Goal: Communication & Community: Answer question/provide support

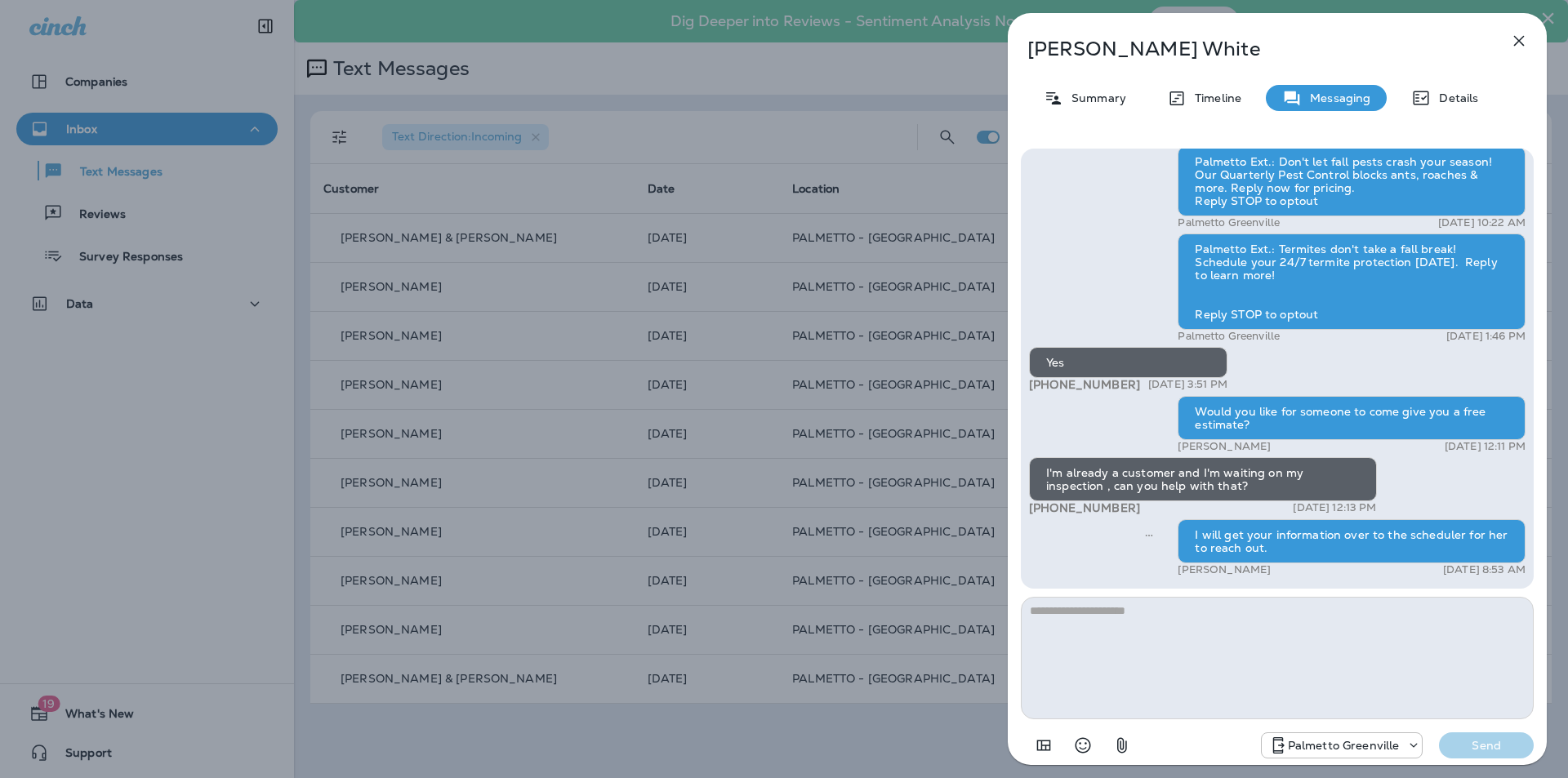
click at [1519, 34] on icon "button" at bounding box center [1519, 41] width 20 height 20
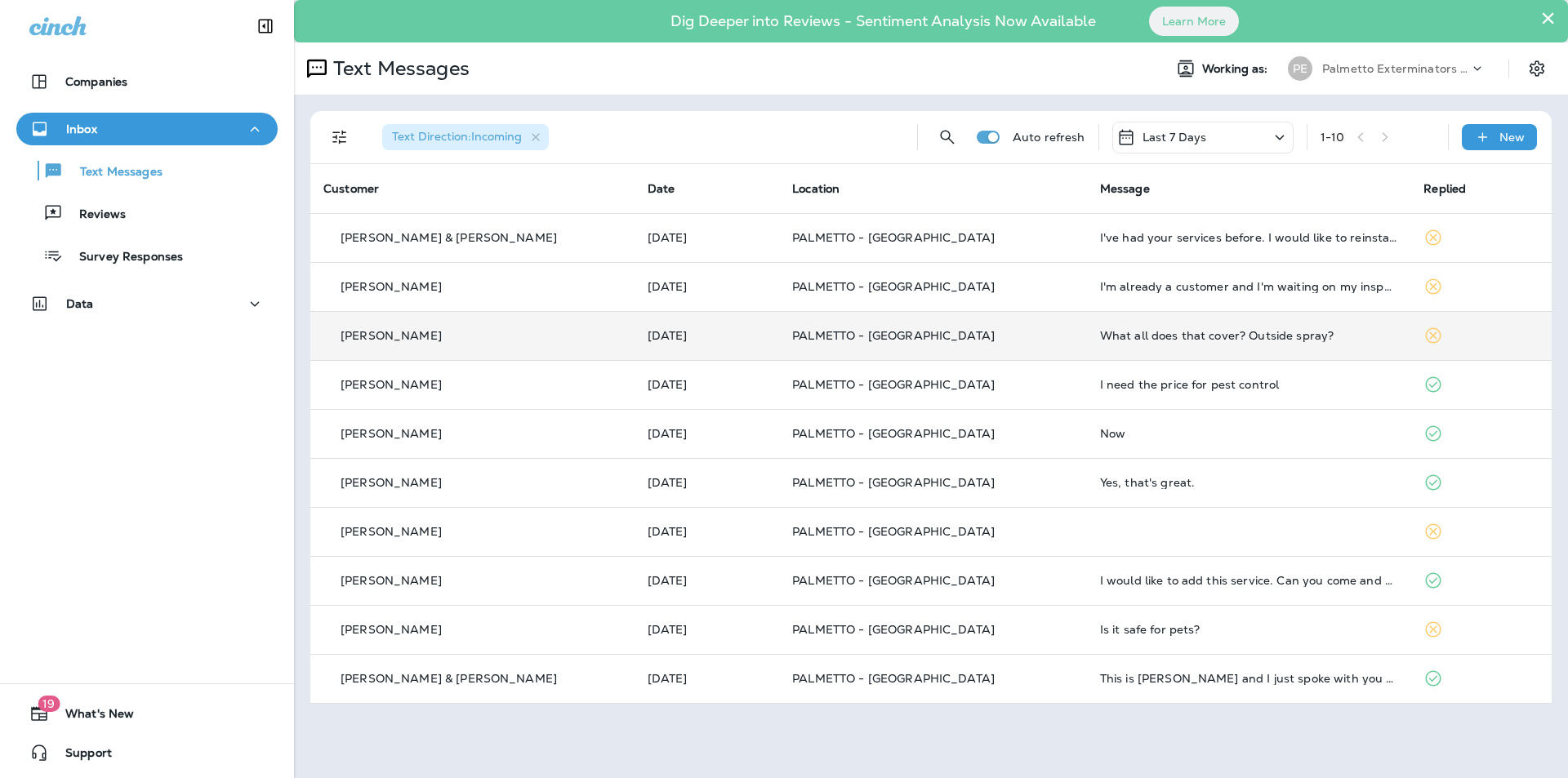
click at [1191, 346] on td "What all does that cover? Outside spray?" at bounding box center [1249, 336] width 324 height 49
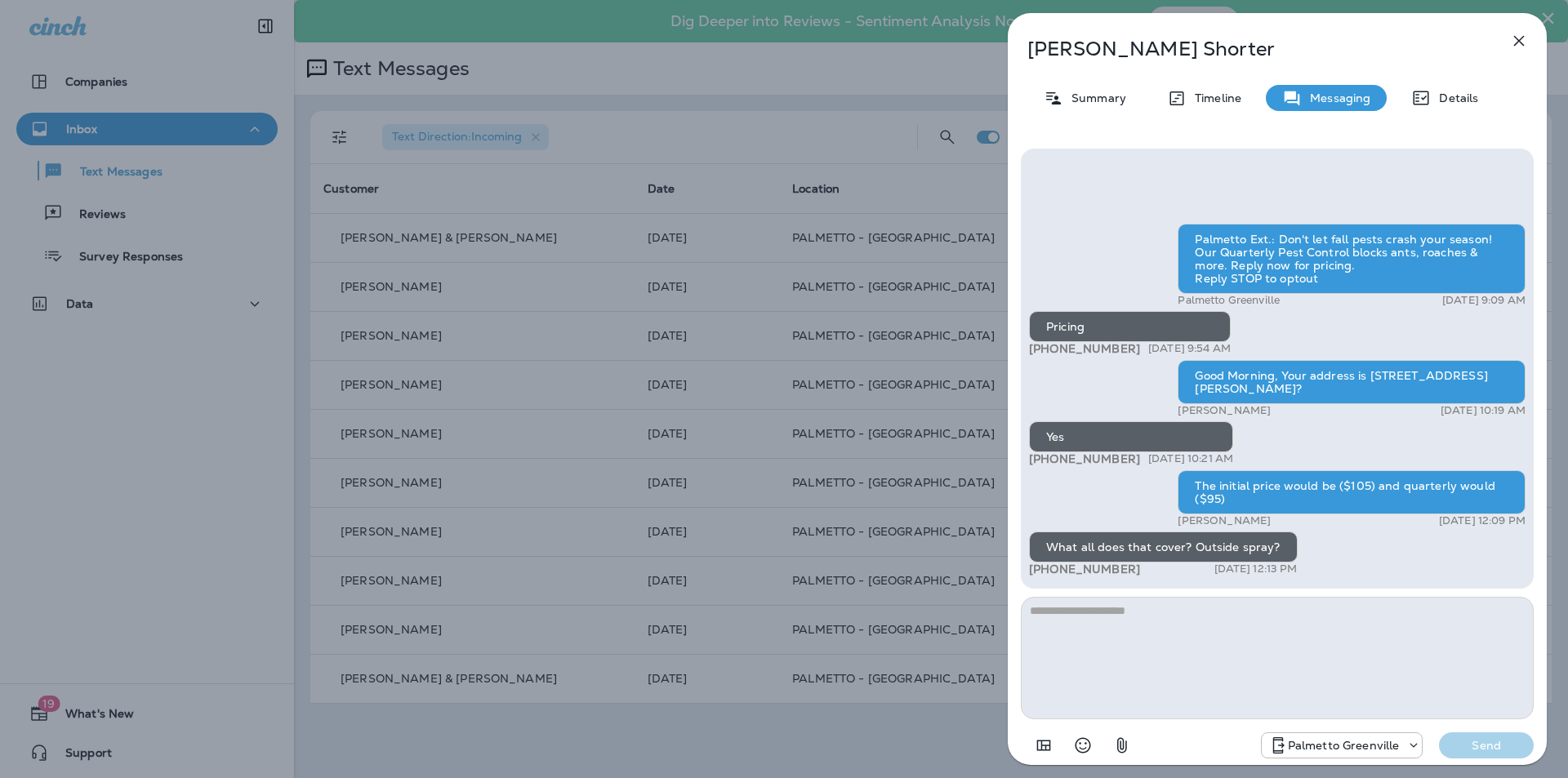
click at [1123, 626] on textarea at bounding box center [1277, 658] width 513 height 123
click at [880, 512] on div "[PERSON_NAME] Summary Timeline Messaging Details Palmetto Ext.: Don't let fall …" at bounding box center [784, 389] width 1568 height 778
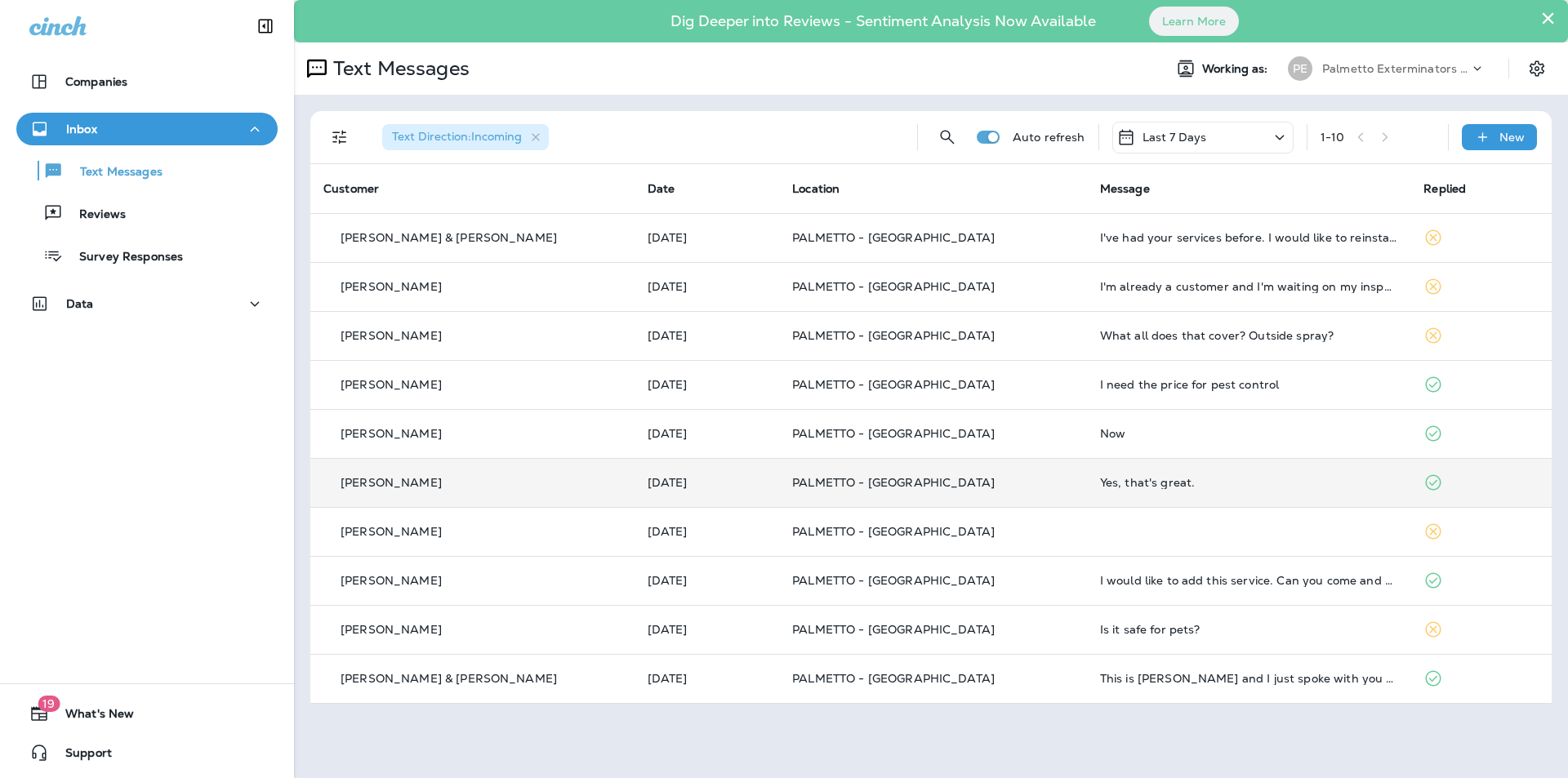
click at [867, 493] on td "PALMETTO - [GEOGRAPHIC_DATA]" at bounding box center [933, 483] width 308 height 49
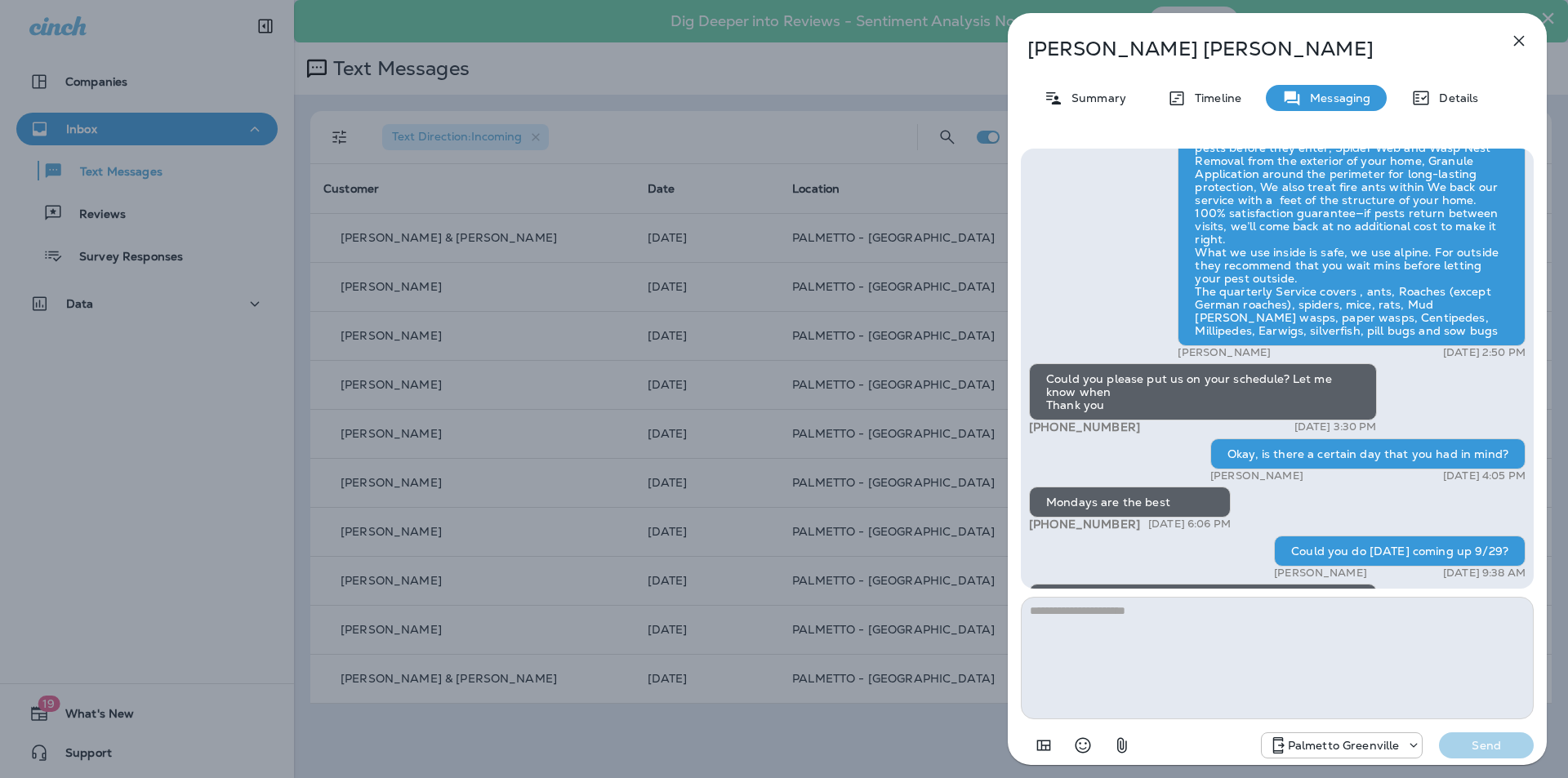
scroll to position [-408, 0]
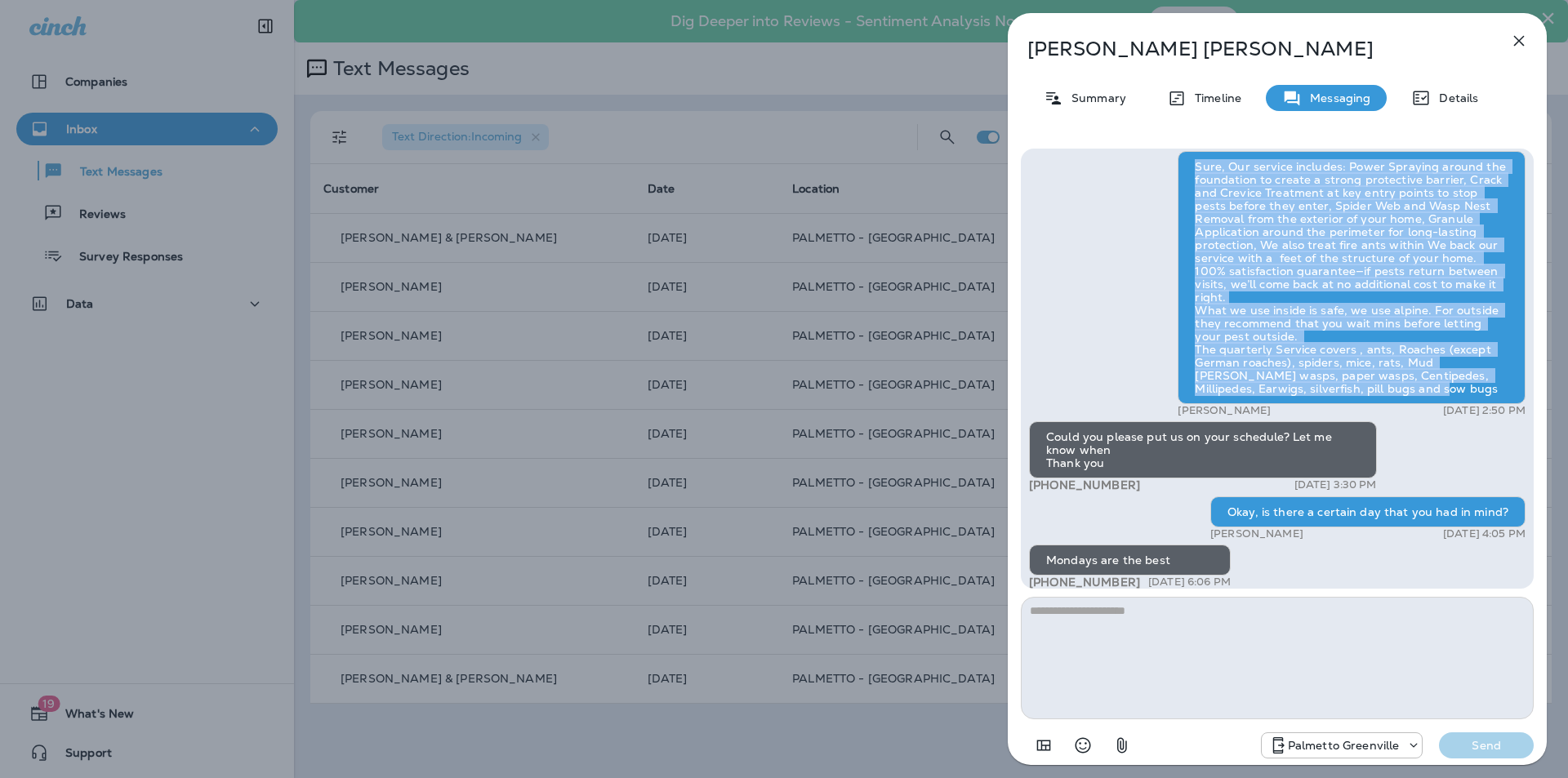
drag, startPoint x: 1383, startPoint y: 384, endPoint x: 1173, endPoint y: 169, distance: 300.5
click at [1173, 169] on div "Palmetto Ext.: Fall is here, but pests don't need a cozy spot in your home. Rep…" at bounding box center [1278, 400] width 497 height 1176
copy div "Sure, Our service includes: Power Spraying around the foundation to create a st…"
click at [763, 321] on div "[PERSON_NAME] Summary Timeline Messaging Details Palmetto Ext.: Fall is here, b…" at bounding box center [784, 389] width 1568 height 778
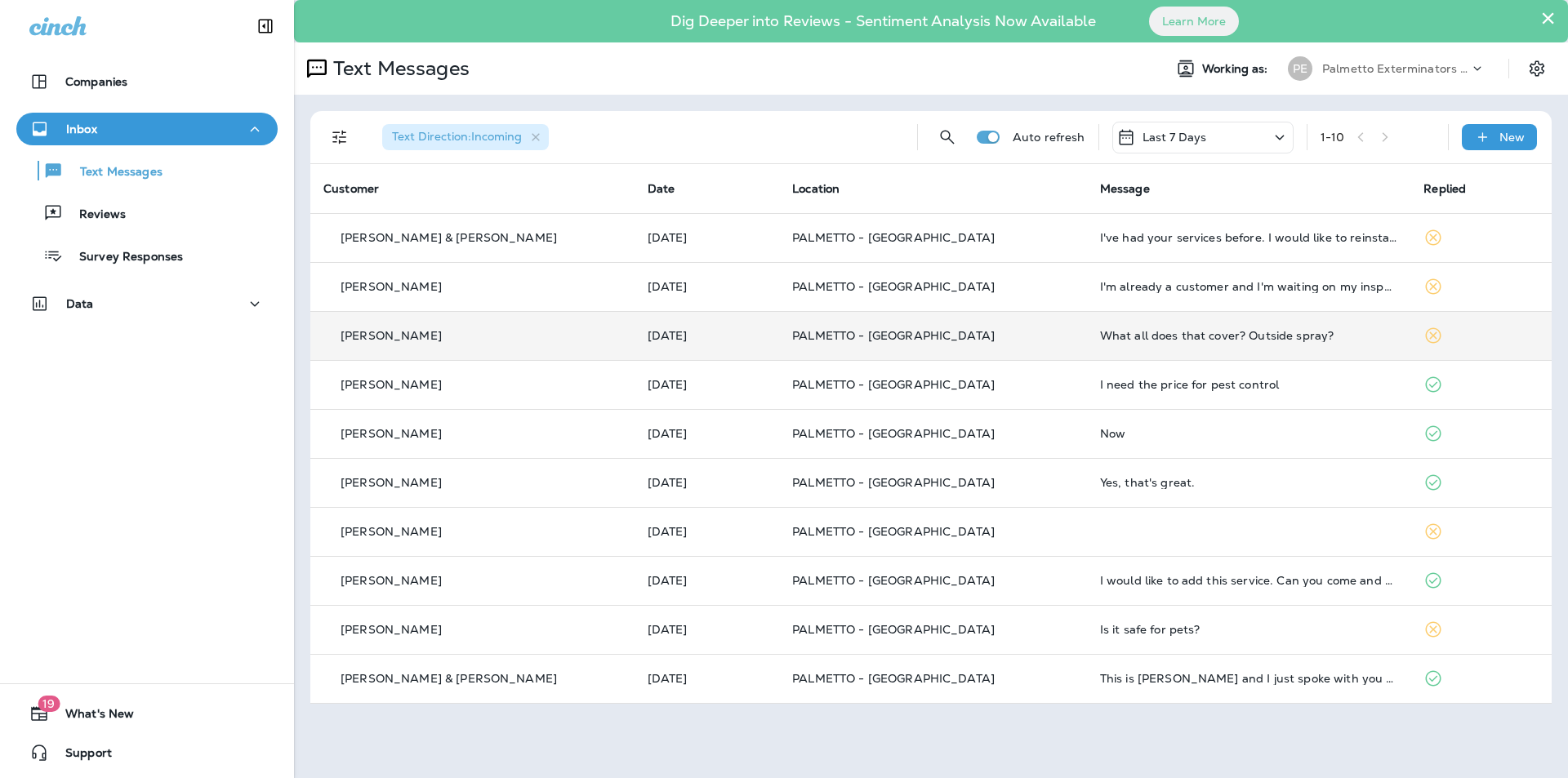
click at [1153, 346] on td "What all does that cover? Outside spray?" at bounding box center [1249, 336] width 324 height 49
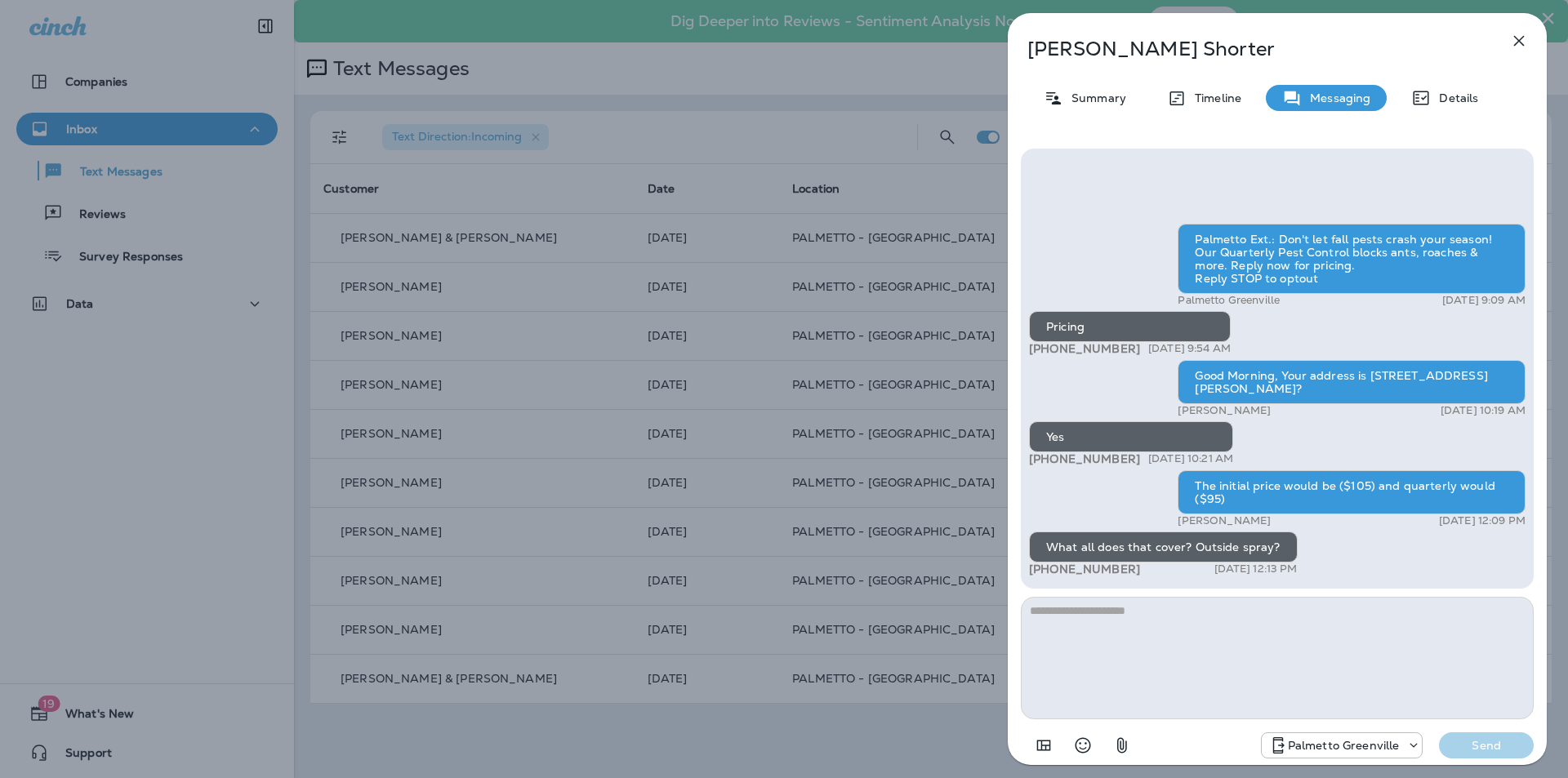
click at [1051, 620] on textarea at bounding box center [1277, 658] width 513 height 123
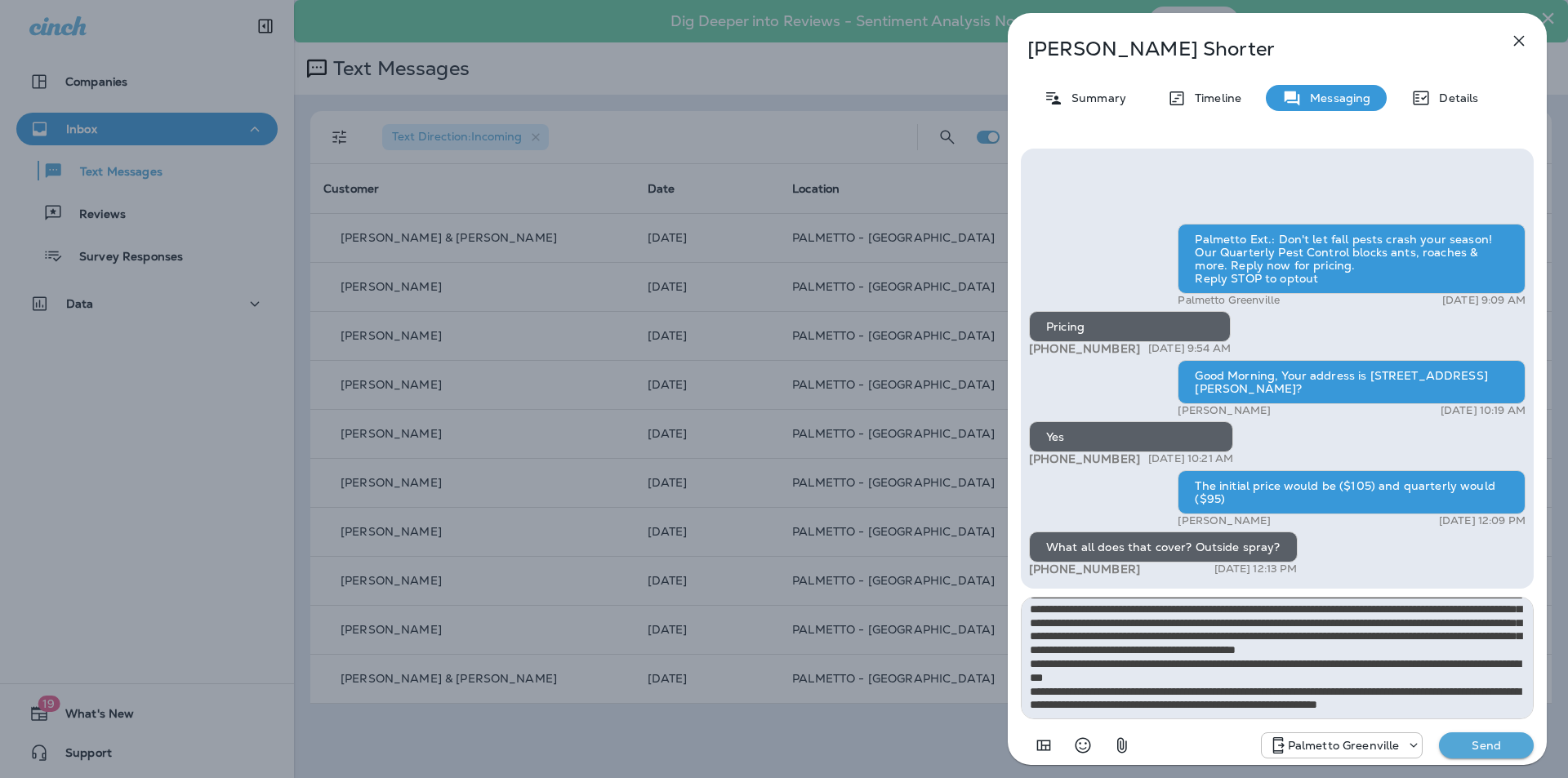
scroll to position [36, 0]
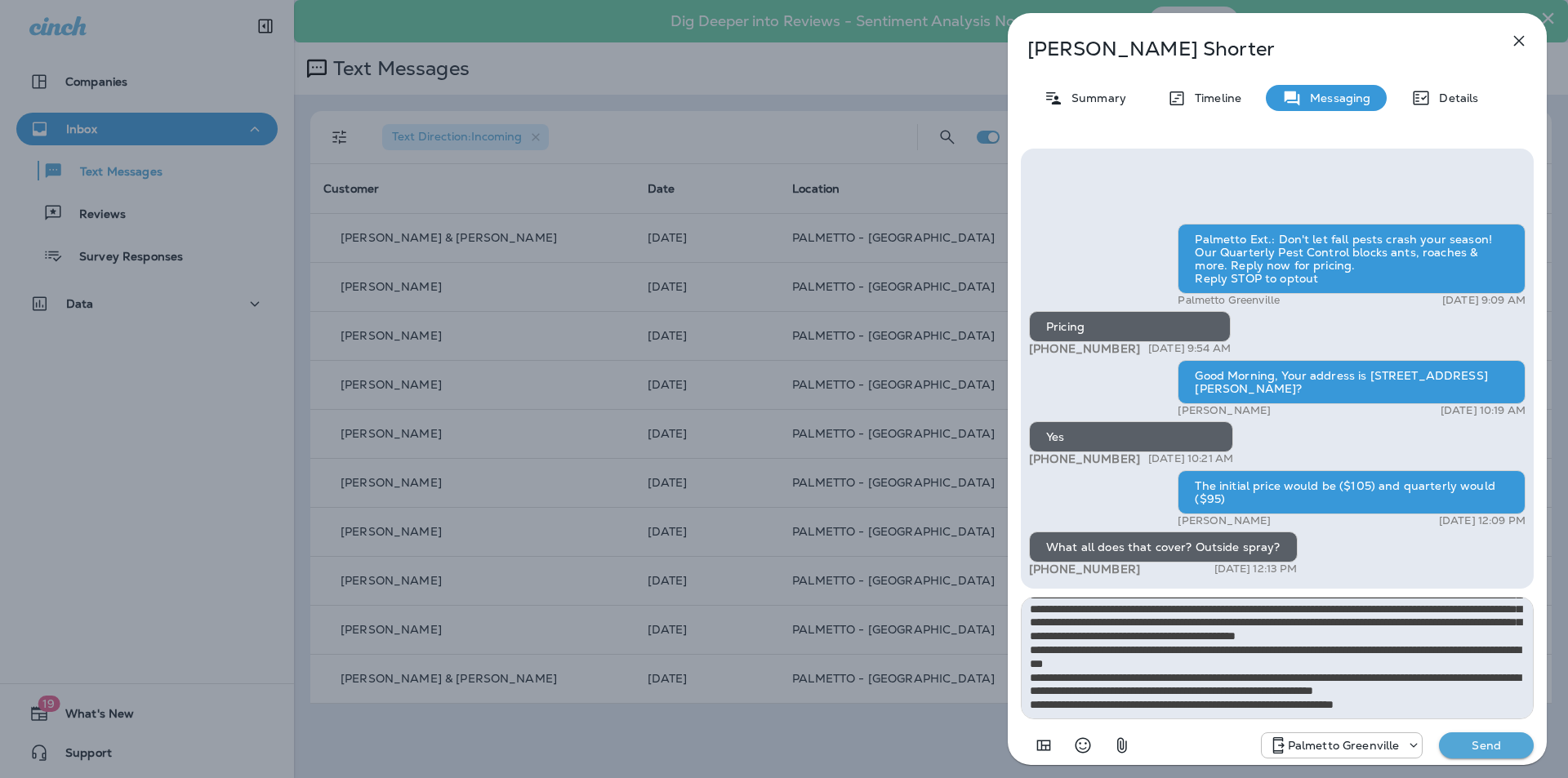
click at [1400, 711] on textarea "**********" at bounding box center [1277, 658] width 513 height 123
type textarea "**********"
click at [1466, 750] on p "Send" at bounding box center [1486, 745] width 69 height 14
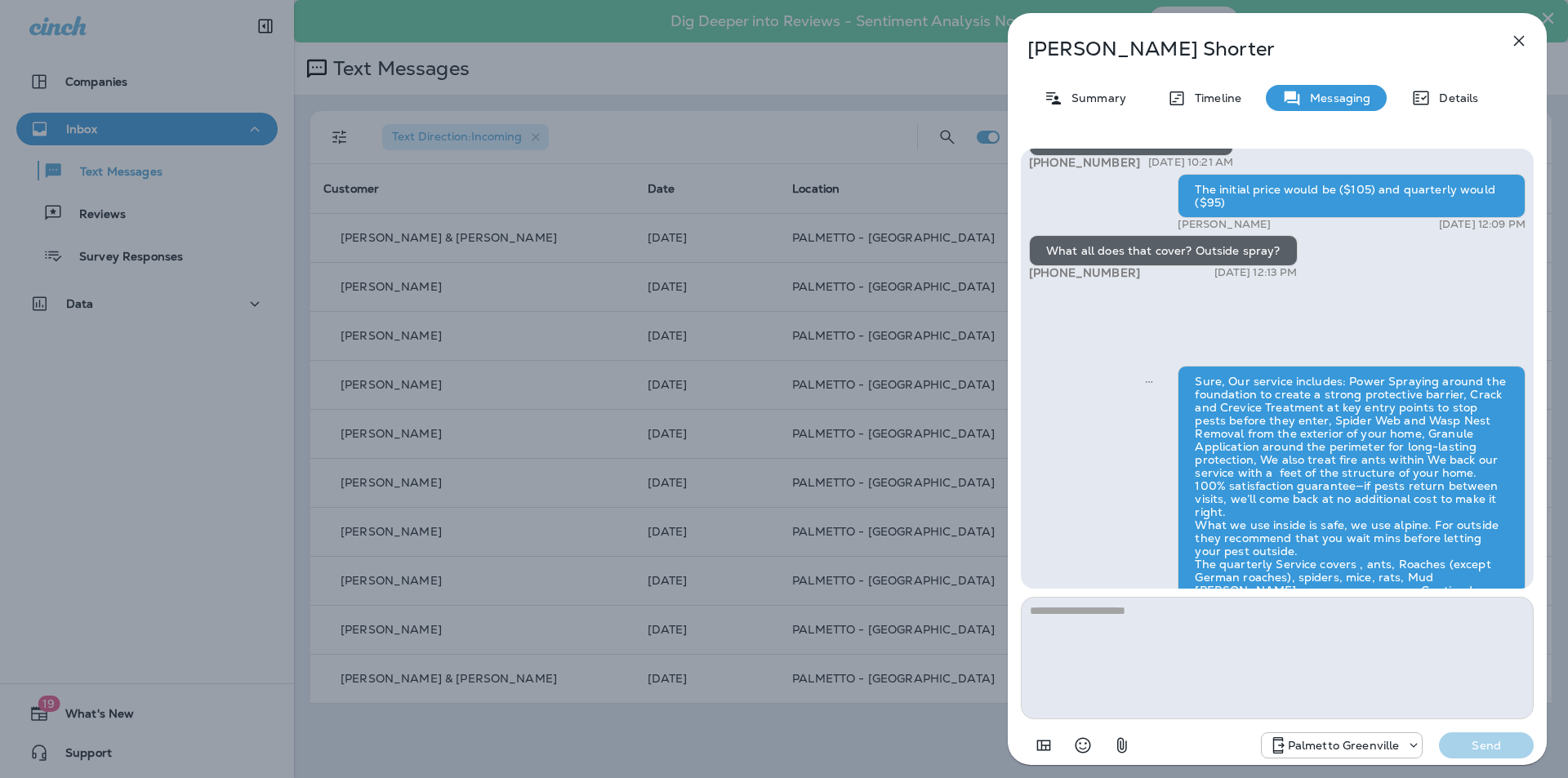
scroll to position [0, 0]
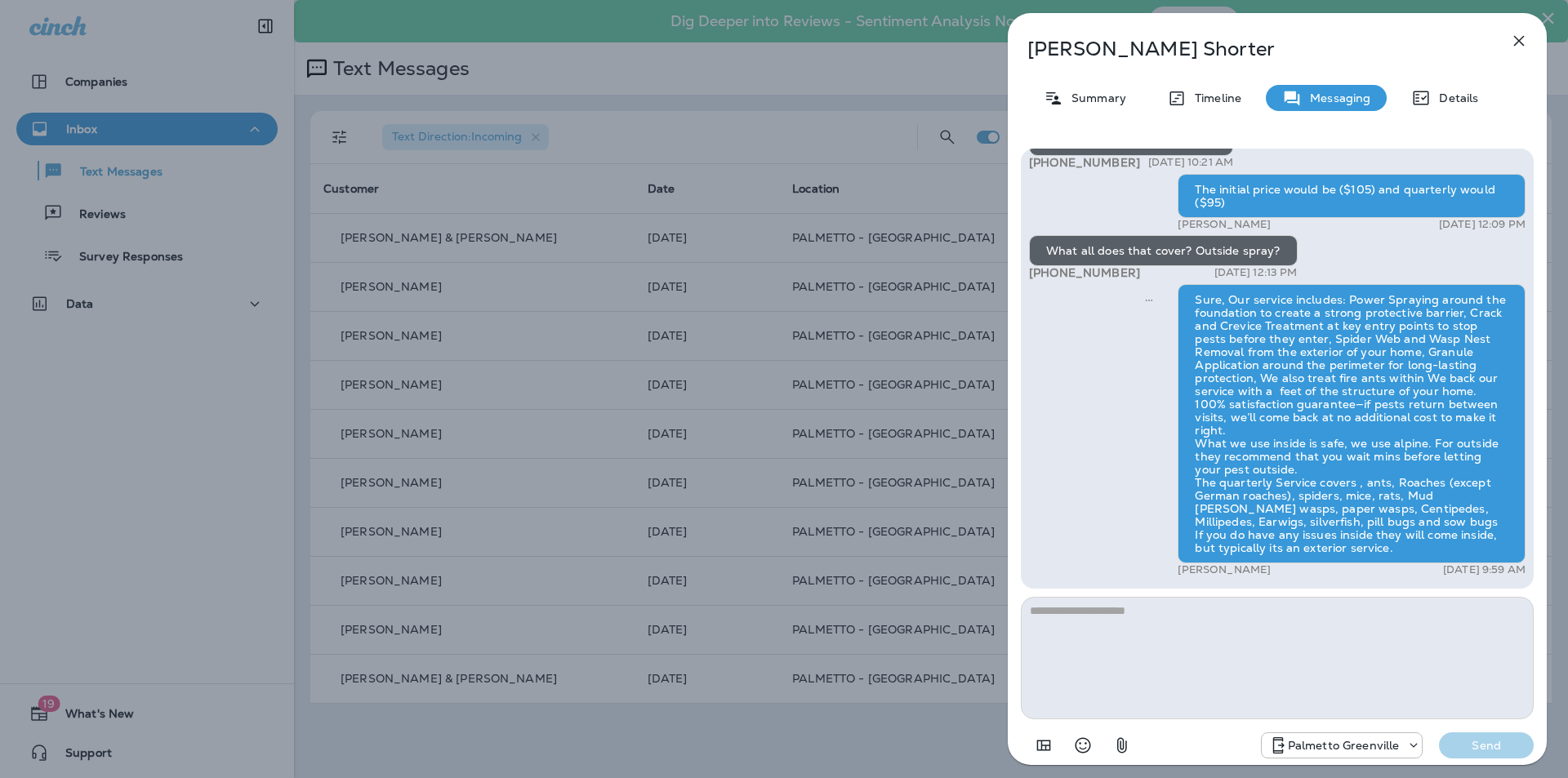
click at [1512, 41] on icon "button" at bounding box center [1519, 41] width 20 height 20
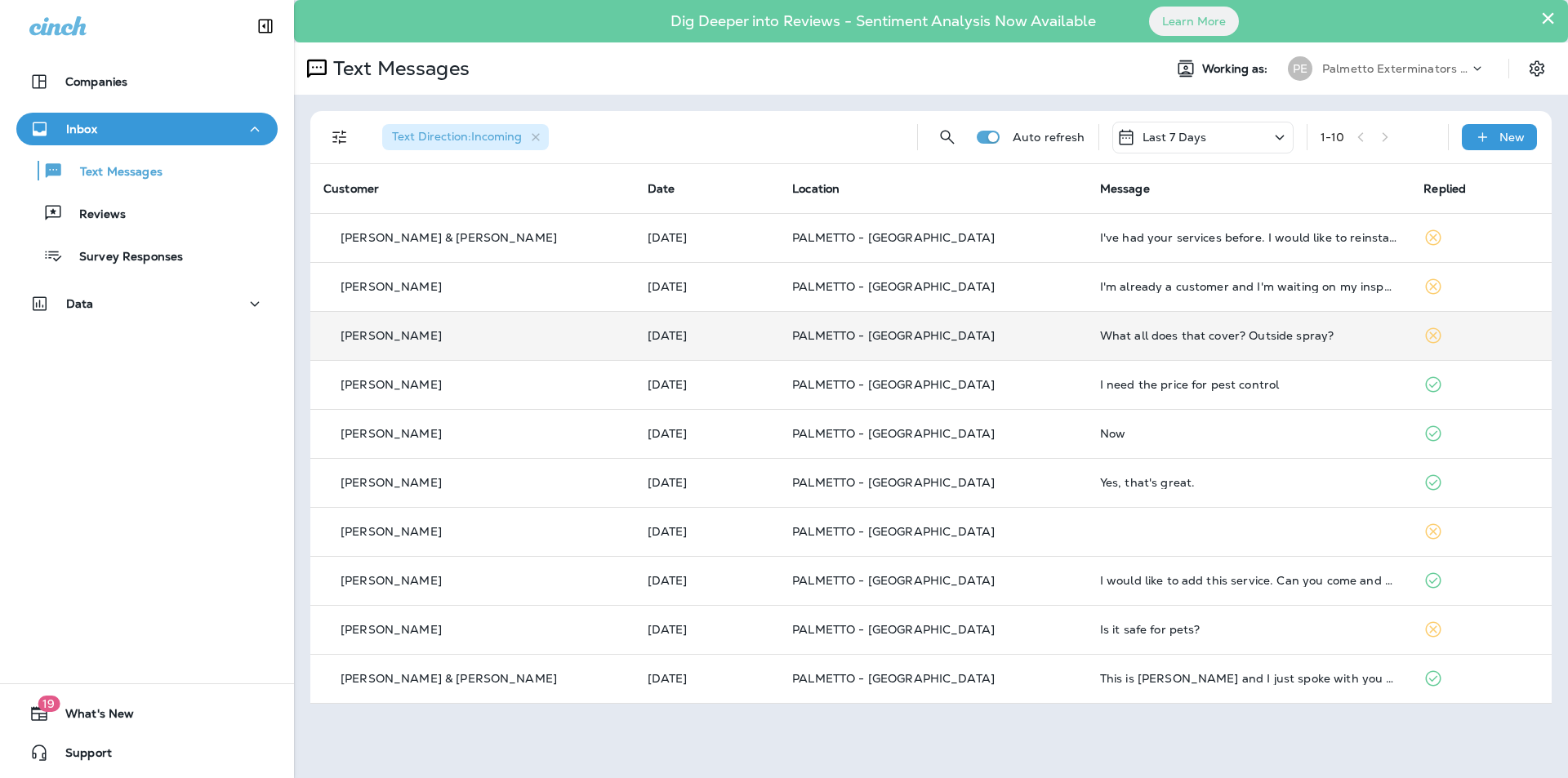
click at [835, 326] on td "PALMETTO - [GEOGRAPHIC_DATA]" at bounding box center [933, 336] width 308 height 49
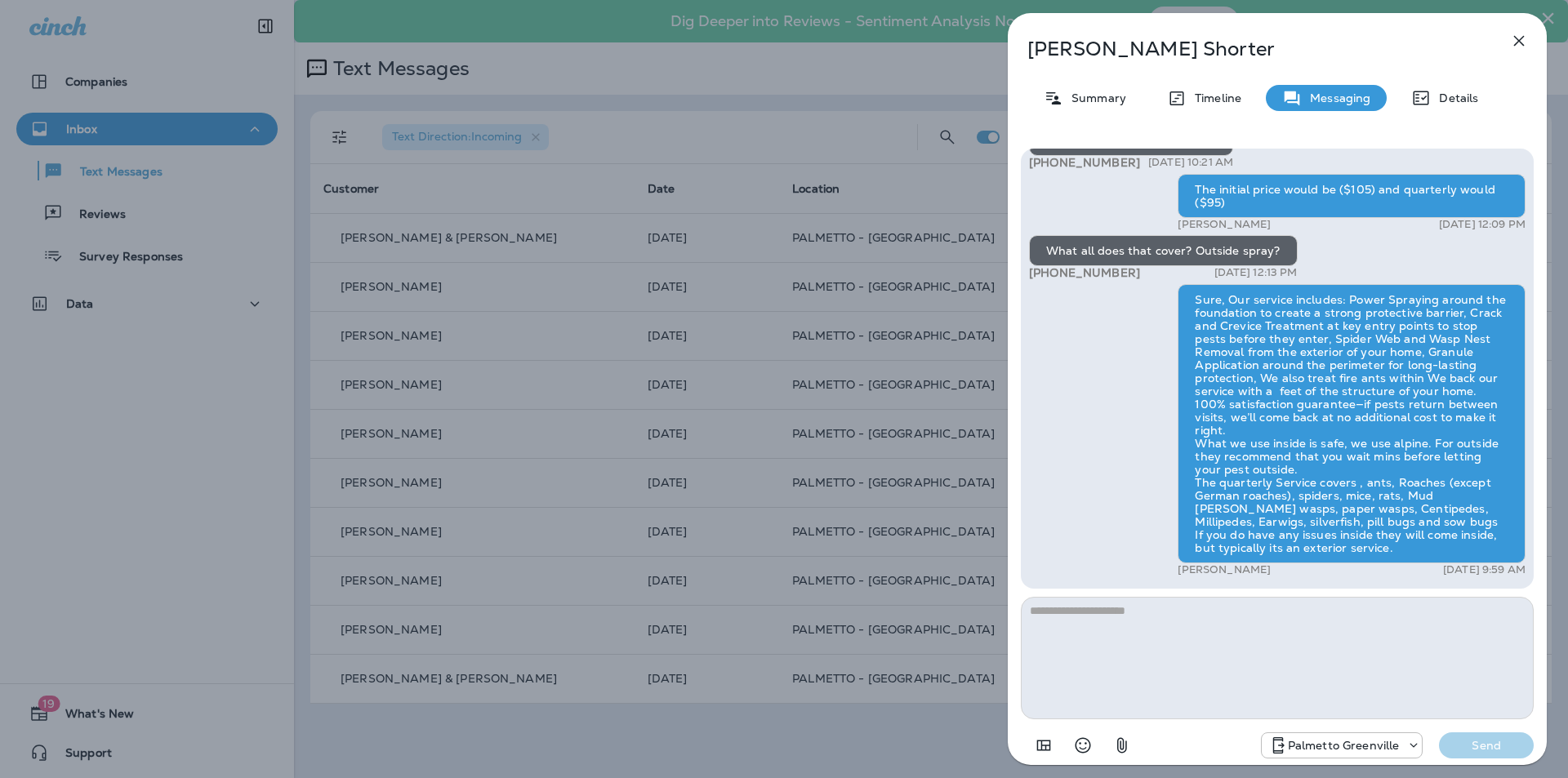
click at [1519, 44] on icon "button" at bounding box center [1519, 41] width 20 height 20
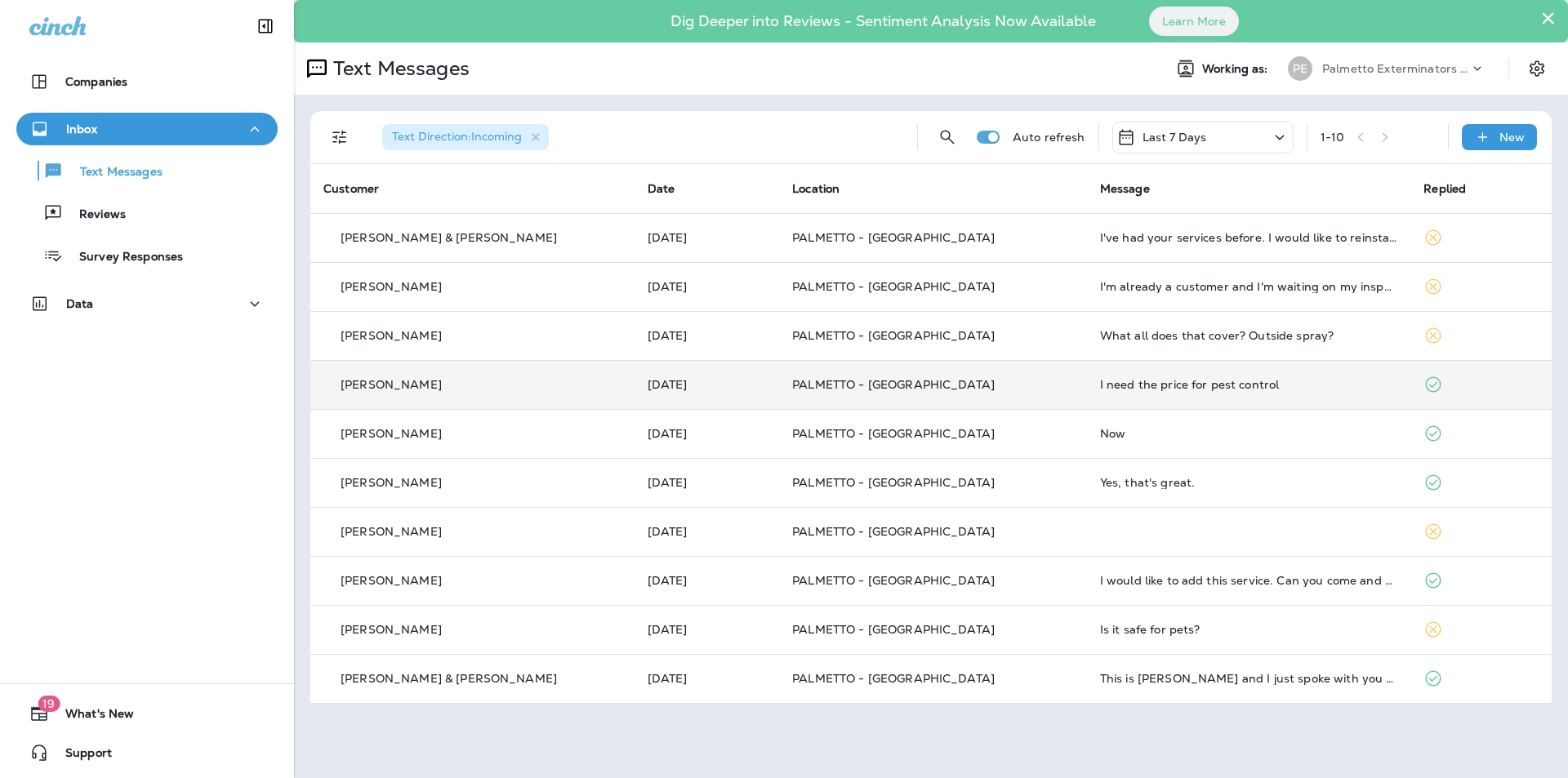
click at [1088, 397] on td "I need the price for pest control" at bounding box center [1249, 385] width 324 height 49
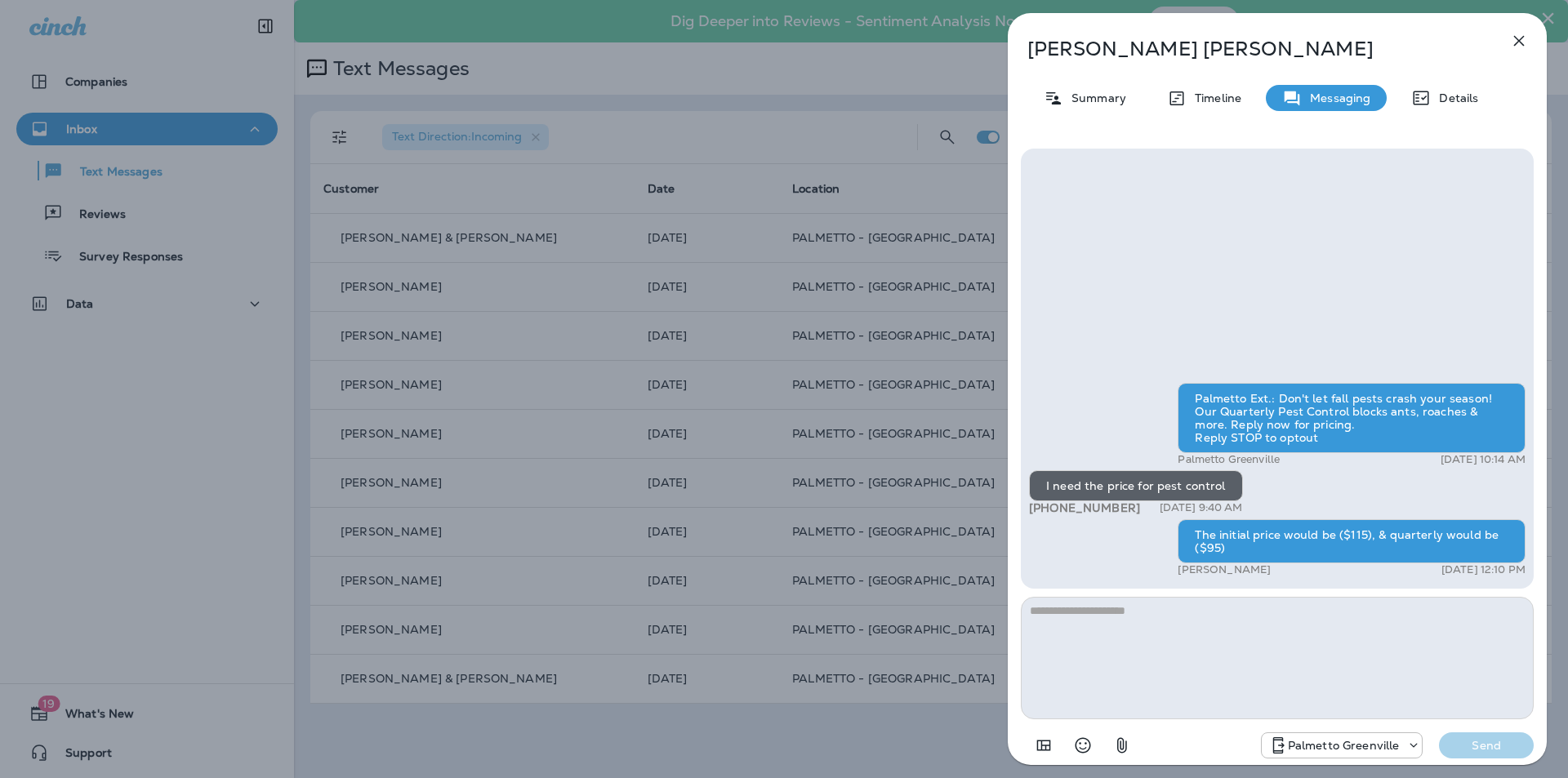
click at [1526, 44] on icon "button" at bounding box center [1519, 41] width 20 height 20
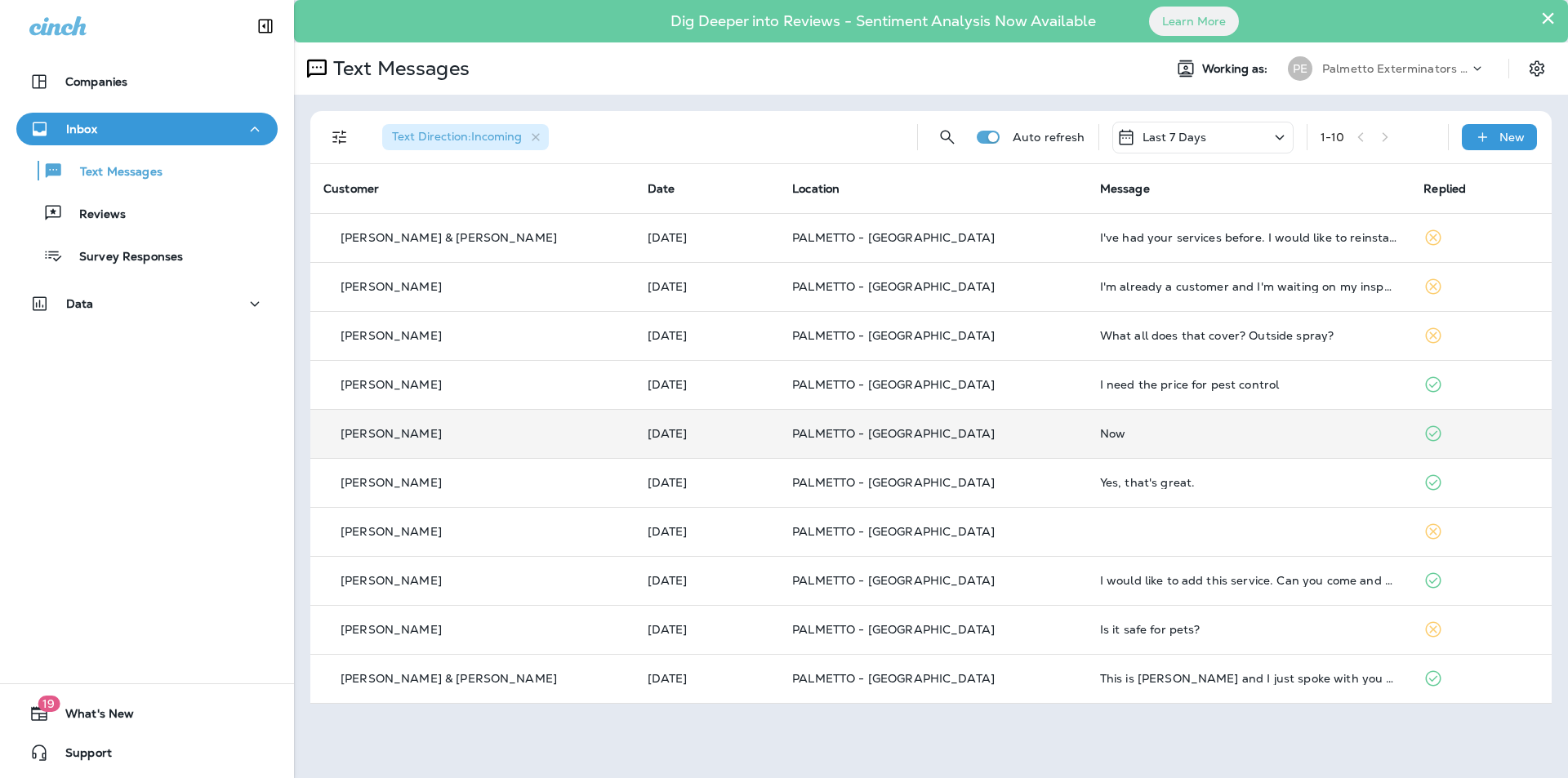
click at [1175, 447] on td "Now" at bounding box center [1249, 434] width 324 height 49
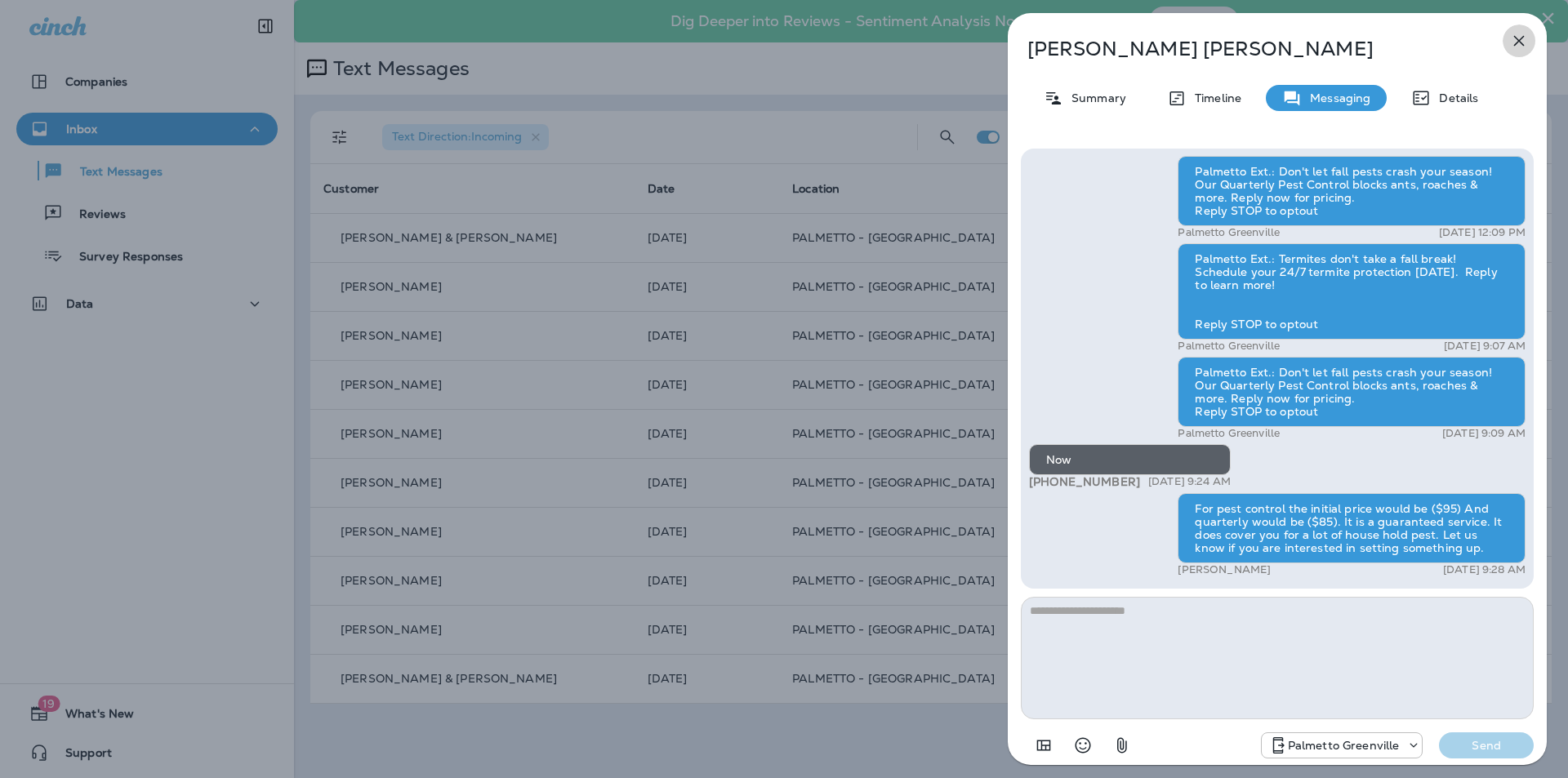
click at [1522, 44] on icon "button" at bounding box center [1519, 41] width 10 height 10
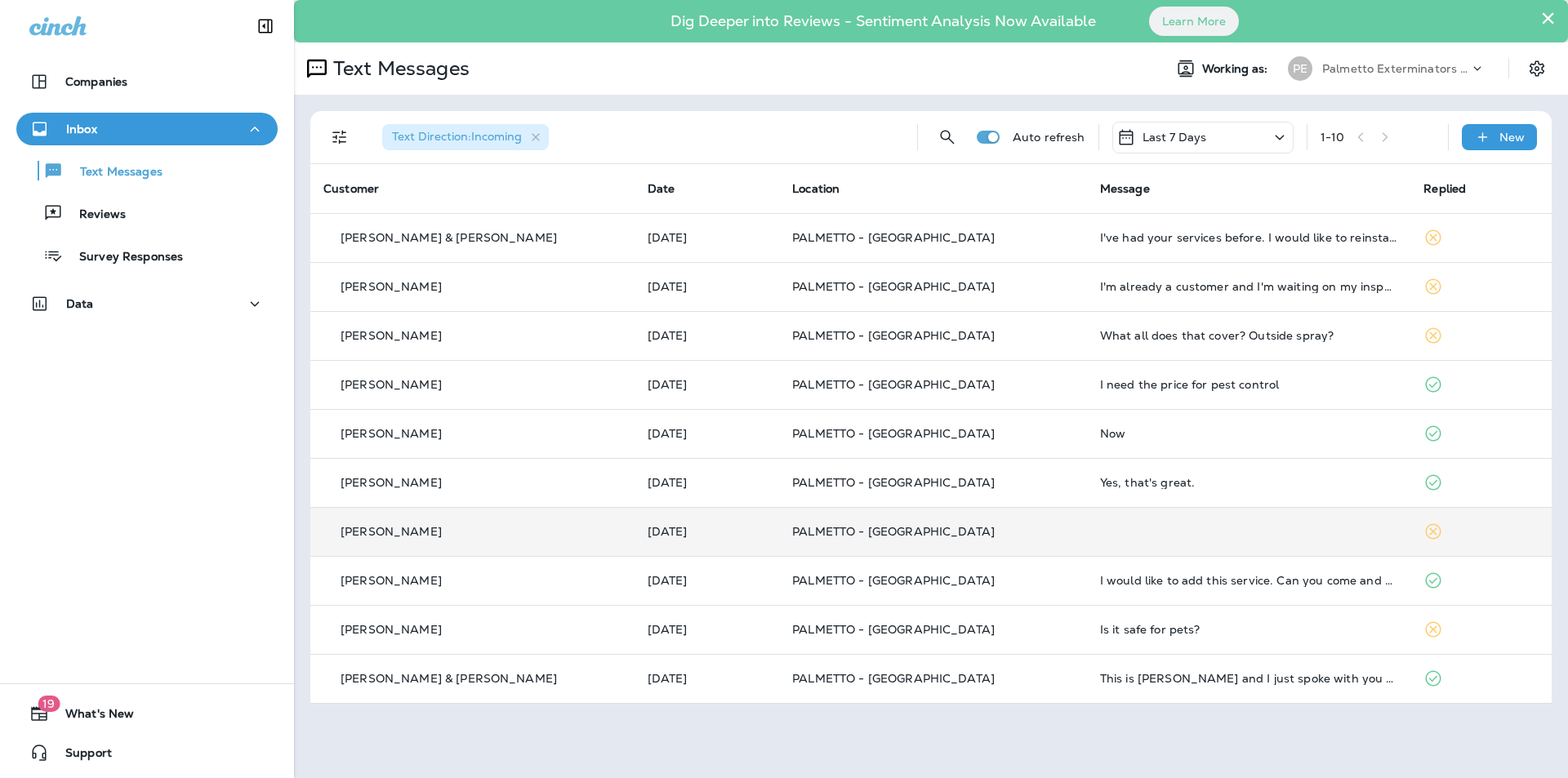
click at [1285, 522] on td at bounding box center [1249, 532] width 324 height 49
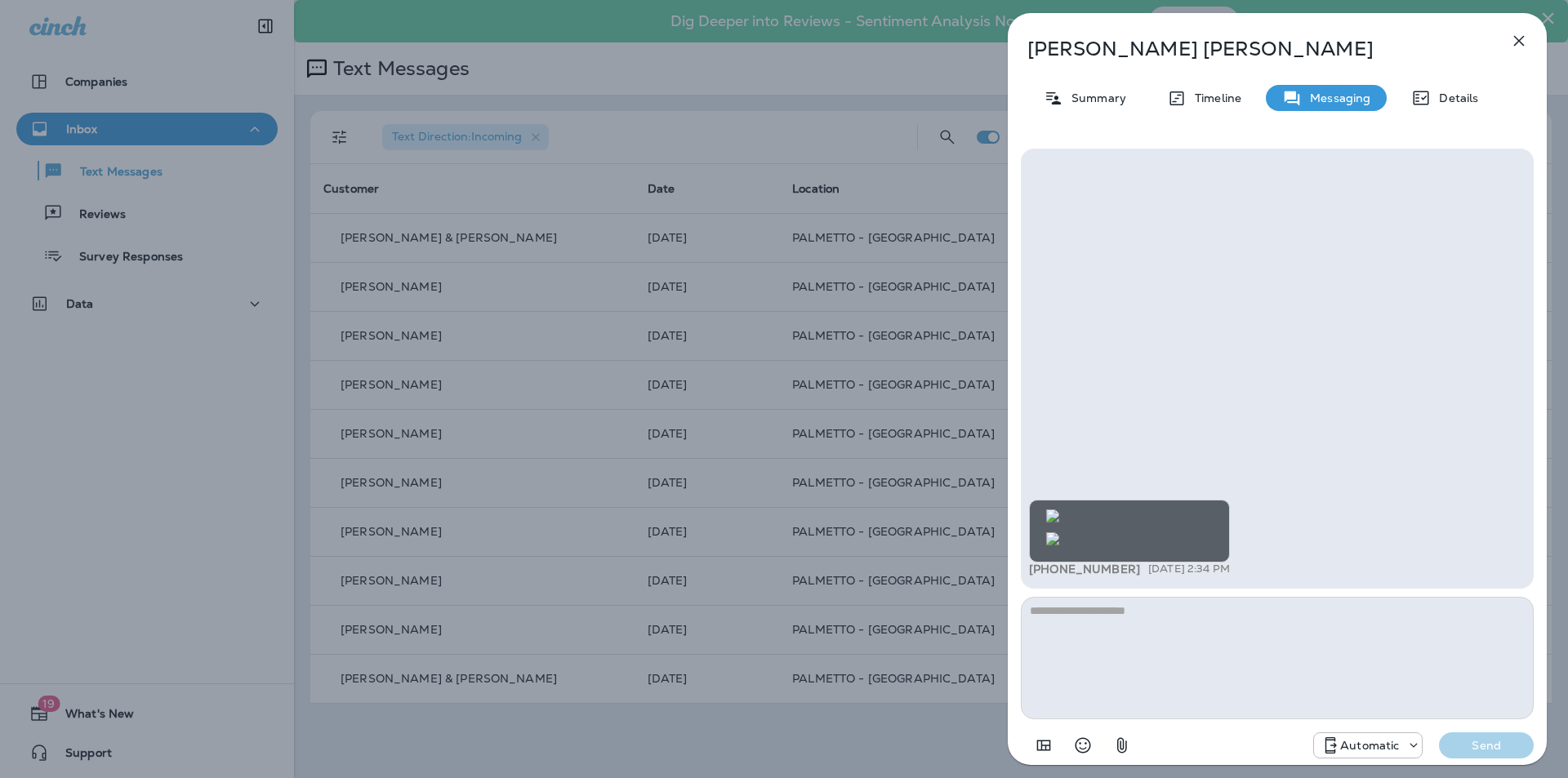
click at [1504, 48] on button "button" at bounding box center [1519, 41] width 32 height 32
